Goal: Communication & Community: Participate in discussion

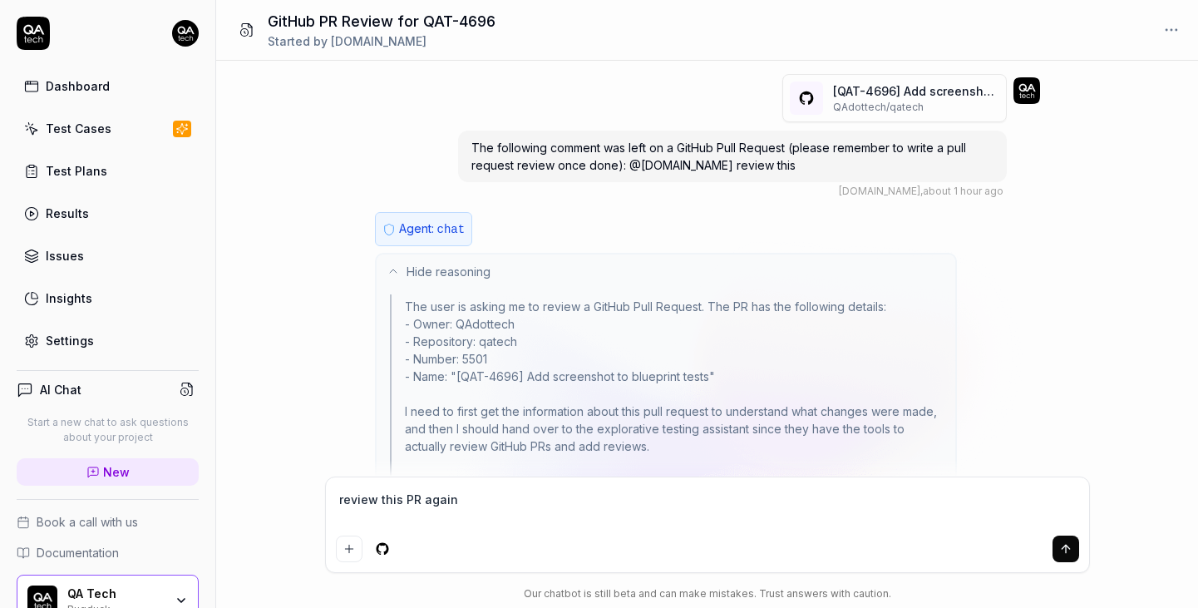
type textarea "*"
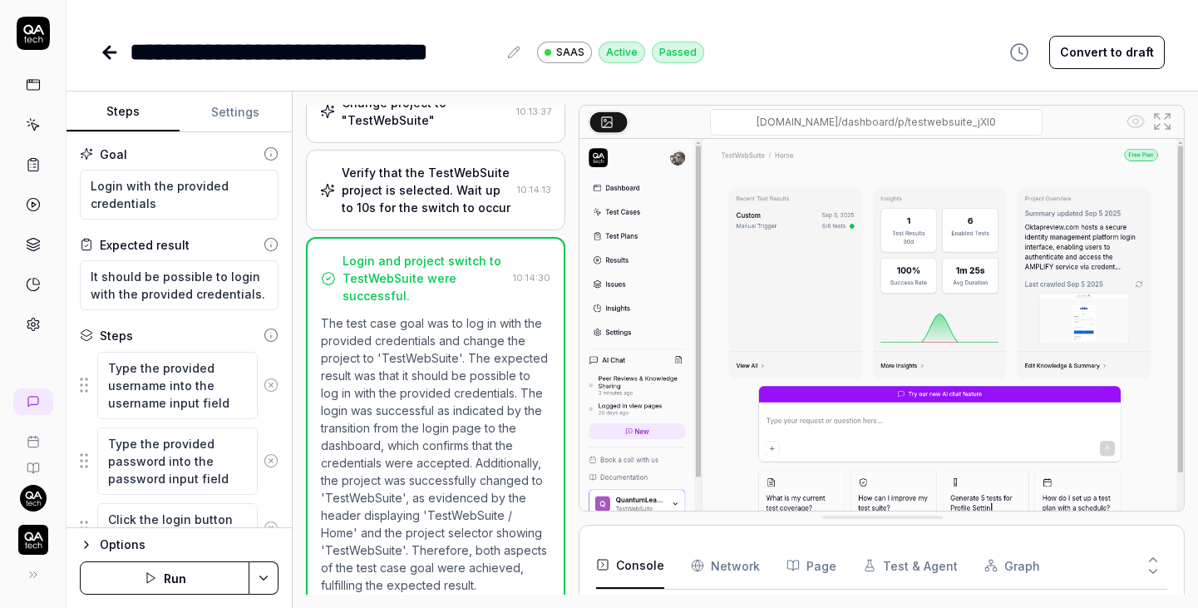
click at [33, 32] on icon at bounding box center [33, 33] width 33 height 33
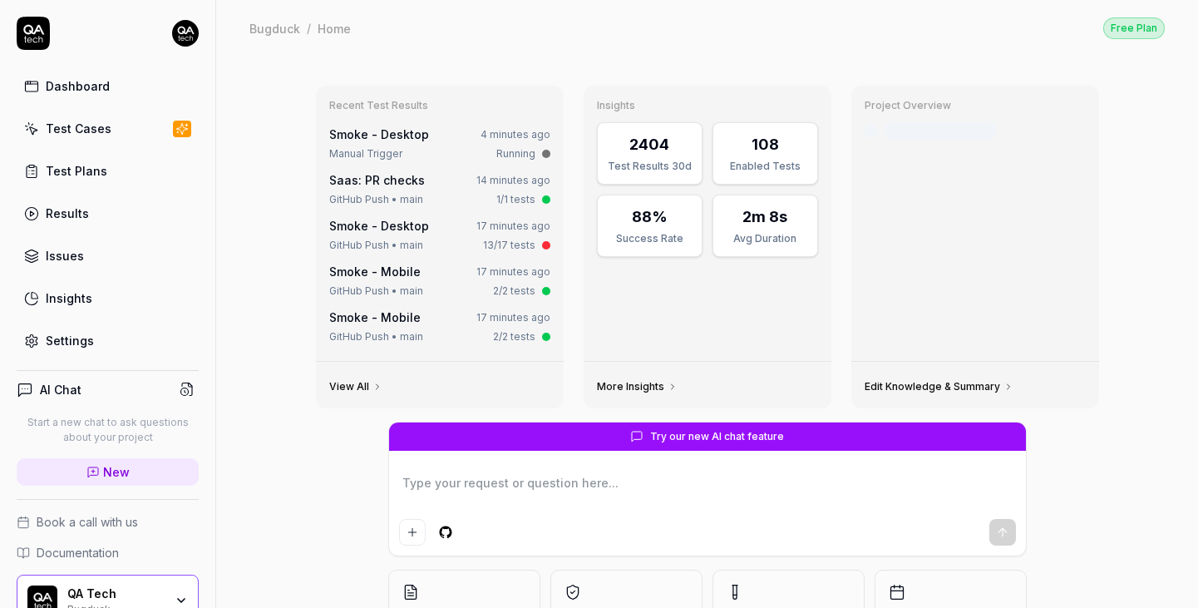
type textarea "*"
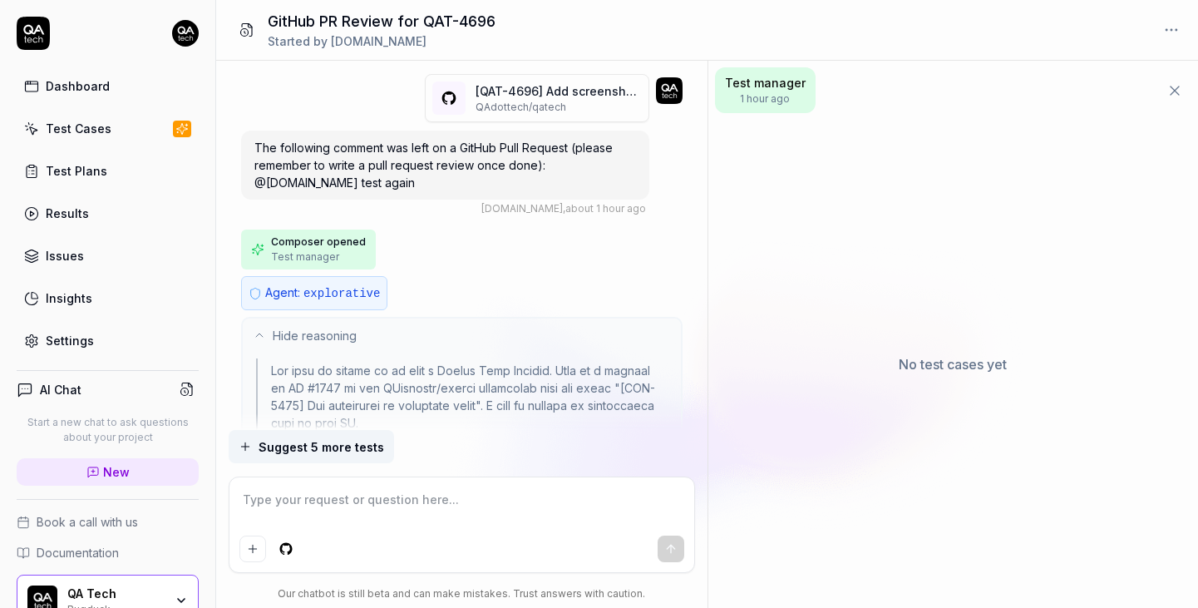
scroll to position [1137, 0]
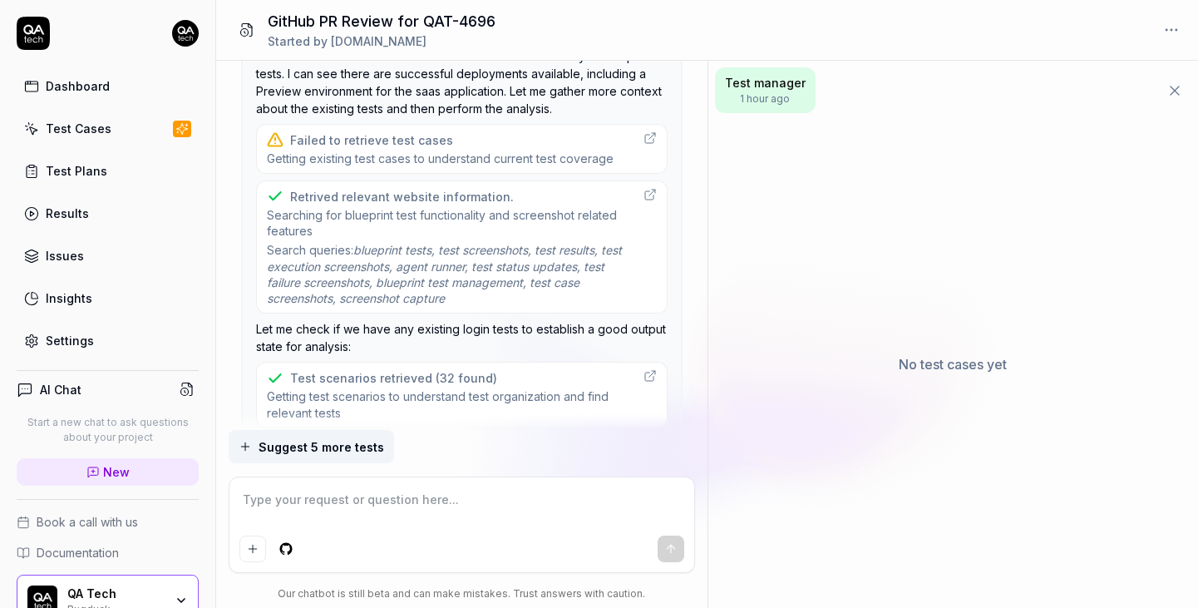
type textarea "*"
